Goal: Task Accomplishment & Management: Complete application form

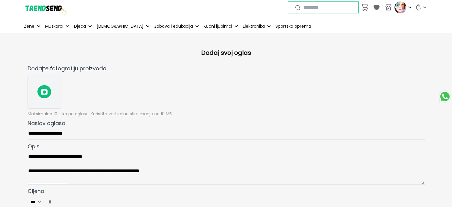
scroll to position [40, 0]
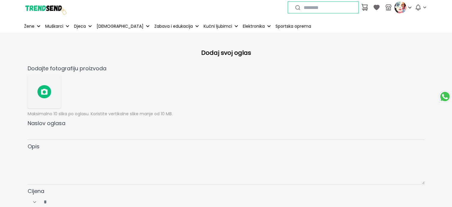
select select "****"
click at [418, 9] on icon "button" at bounding box center [418, 7] width 5 height 5
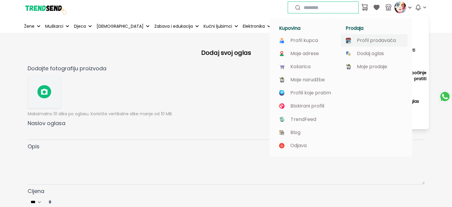
click at [370, 38] on p "Profil prodavača" at bounding box center [376, 40] width 39 height 5
